Goal: Task Accomplishment & Management: Complete application form

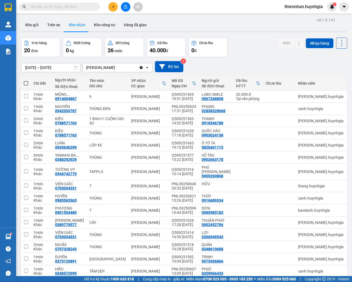
click at [115, 12] on div "Kết quả tìm kiếm ( 0 ) Bộ lọc No Data thiennhan.huynhgia 1" at bounding box center [176, 7] width 352 height 14
click at [115, 8] on button at bounding box center [112, 6] width 9 height 9
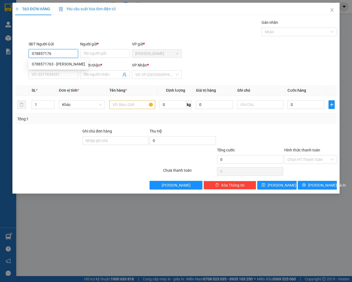
type input "0788571763"
click at [44, 64] on div "0788571763 - [PERSON_NAME]" at bounding box center [58, 64] width 53 height 6
type input "KIỀU"
type input "0967934898"
type input "[PERSON_NAME]"
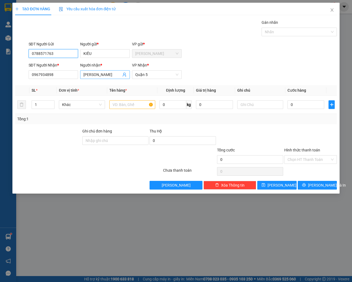
type input "0788571763"
drag, startPoint x: 111, startPoint y: 76, endPoint x: 69, endPoint y: 76, distance: 42.2
click at [69, 76] on div "SĐT Người Nhận * 0967934898 Người nhận * QUANG HẢI QUANG HẢI VP Nhận * [GEOGRAP…" at bounding box center [183, 71] width 311 height 19
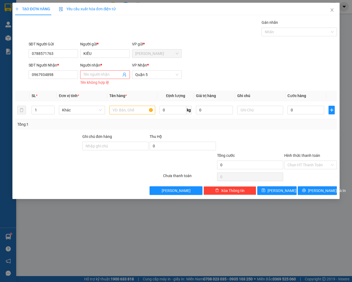
drag, startPoint x: 62, startPoint y: 70, endPoint x: 19, endPoint y: 77, distance: 43.5
click at [19, 77] on div "SĐT Người Nhận * 0967934898 Người nhận * Tên người nhận Tên không hợp lệ VP Nhậ…" at bounding box center [176, 74] width 323 height 24
drag, startPoint x: 54, startPoint y: 73, endPoint x: 15, endPoint y: 80, distance: 39.8
click at [15, 80] on div "SĐT Người Nhận * 0967934898 Người nhận * Tên người nhận Tên không hợp lệ VP Nhậ…" at bounding box center [176, 74] width 323 height 24
type input "0918546788"
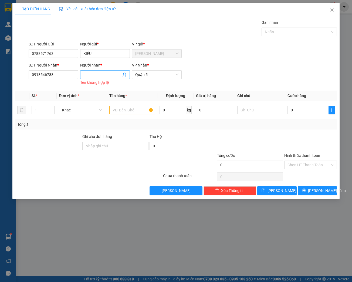
click at [104, 74] on input "Người nhận *" at bounding box center [103, 75] width 38 height 6
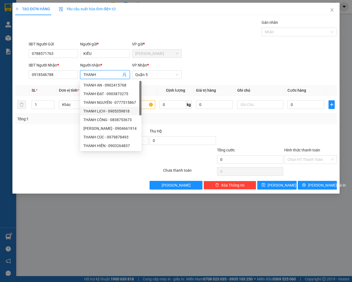
type input "THANH"
click at [193, 130] on div "Thu Hộ" at bounding box center [183, 131] width 66 height 6
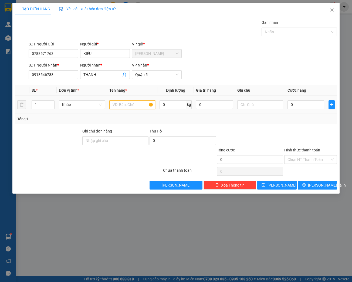
click at [122, 102] on input "text" at bounding box center [132, 104] width 46 height 9
type input "BAO TRẮNG NHỎ"
click at [297, 102] on input "0" at bounding box center [306, 104] width 37 height 9
type input "2"
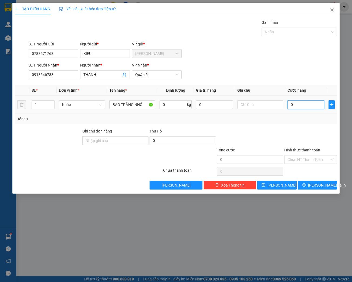
type input "2"
type input "20"
type input "200"
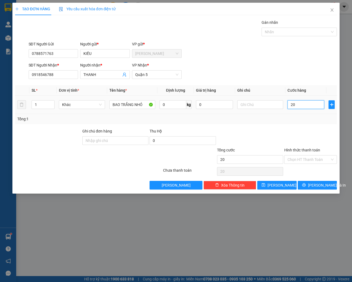
type input "200"
type input "2.000"
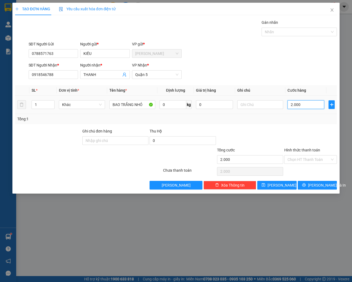
type input "20.000"
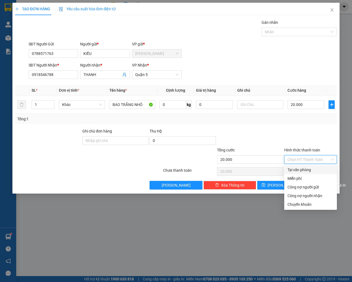
click at [300, 159] on input "Hình thức thanh toán" at bounding box center [309, 159] width 42 height 8
click at [302, 171] on div "Tại văn phòng" at bounding box center [311, 170] width 46 height 6
type input "0"
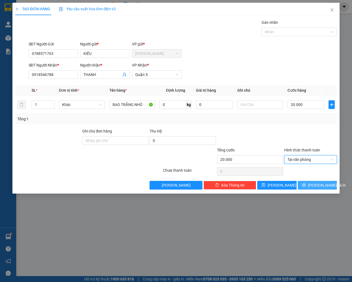
click at [319, 185] on span "[PERSON_NAME] và In" at bounding box center [327, 185] width 38 height 6
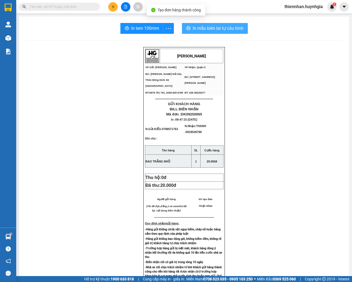
click at [237, 30] on span "In mẫu biên lai tự cấu hình" at bounding box center [218, 28] width 51 height 7
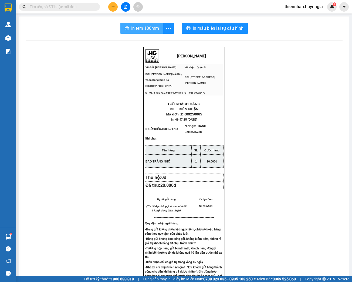
click at [145, 32] on button "In tem 100mm" at bounding box center [142, 28] width 43 height 11
